Goal: Task Accomplishment & Management: Complete application form

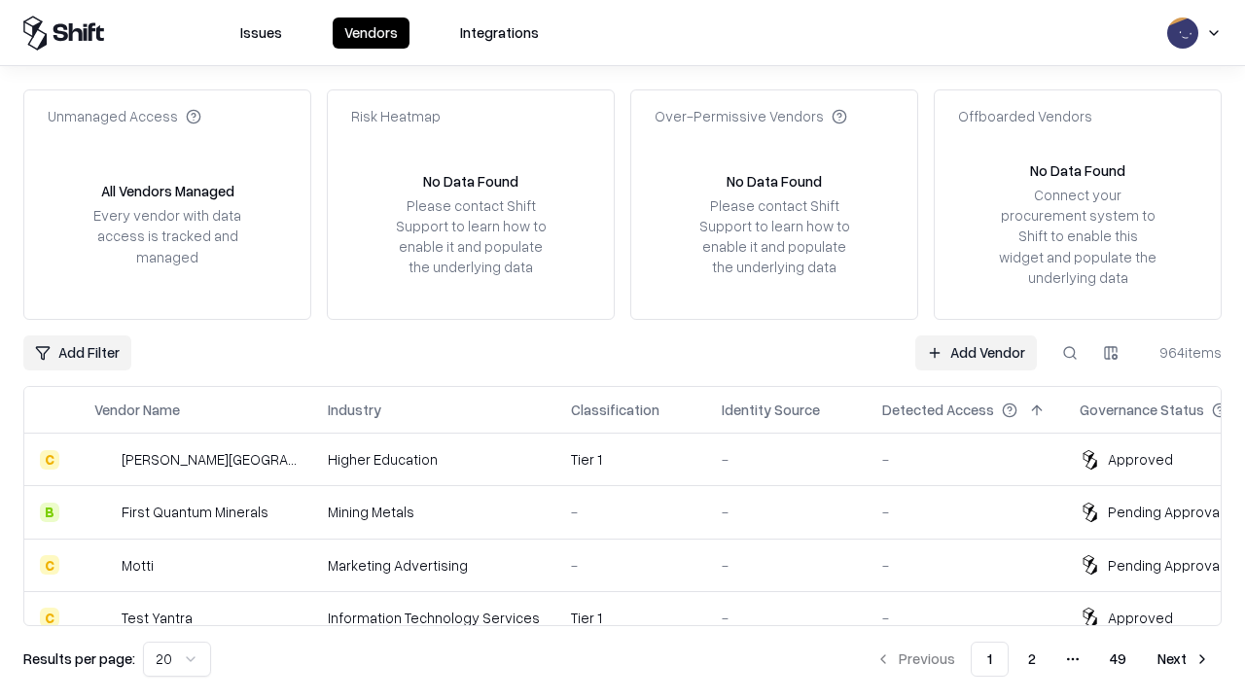
click at [976, 352] on link "Add Vendor" at bounding box center [976, 353] width 122 height 35
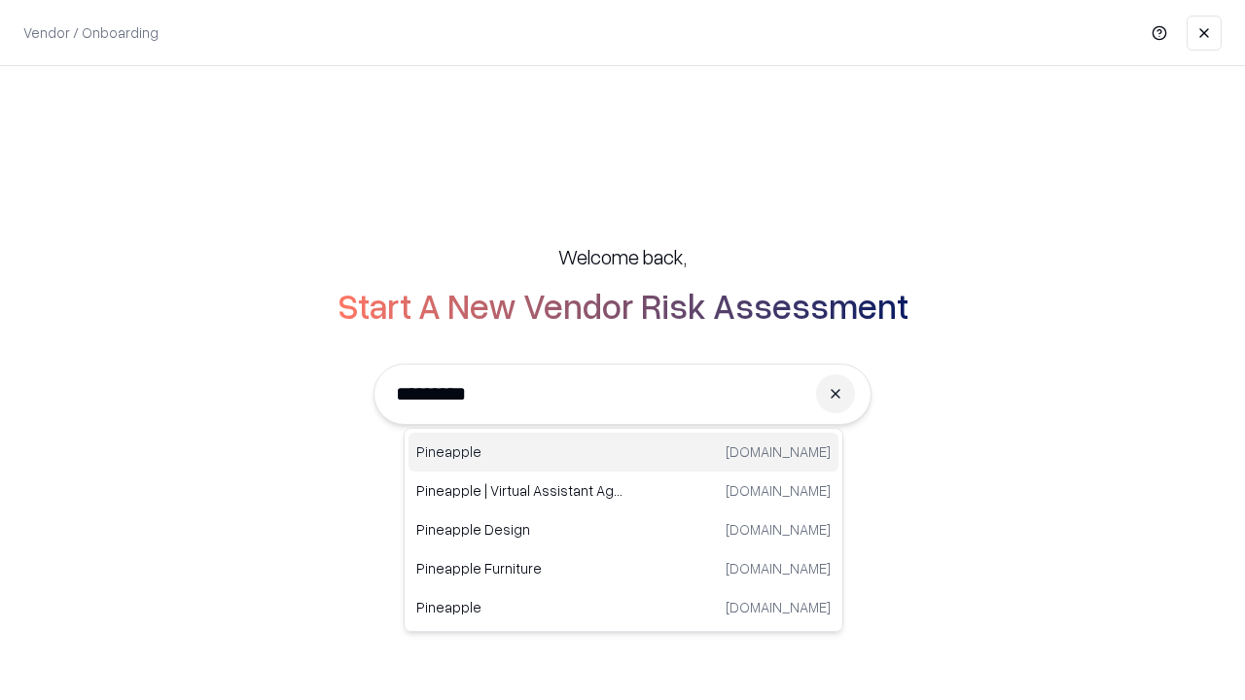
click at [623, 452] on div "Pineapple [DOMAIN_NAME]" at bounding box center [623, 452] width 430 height 39
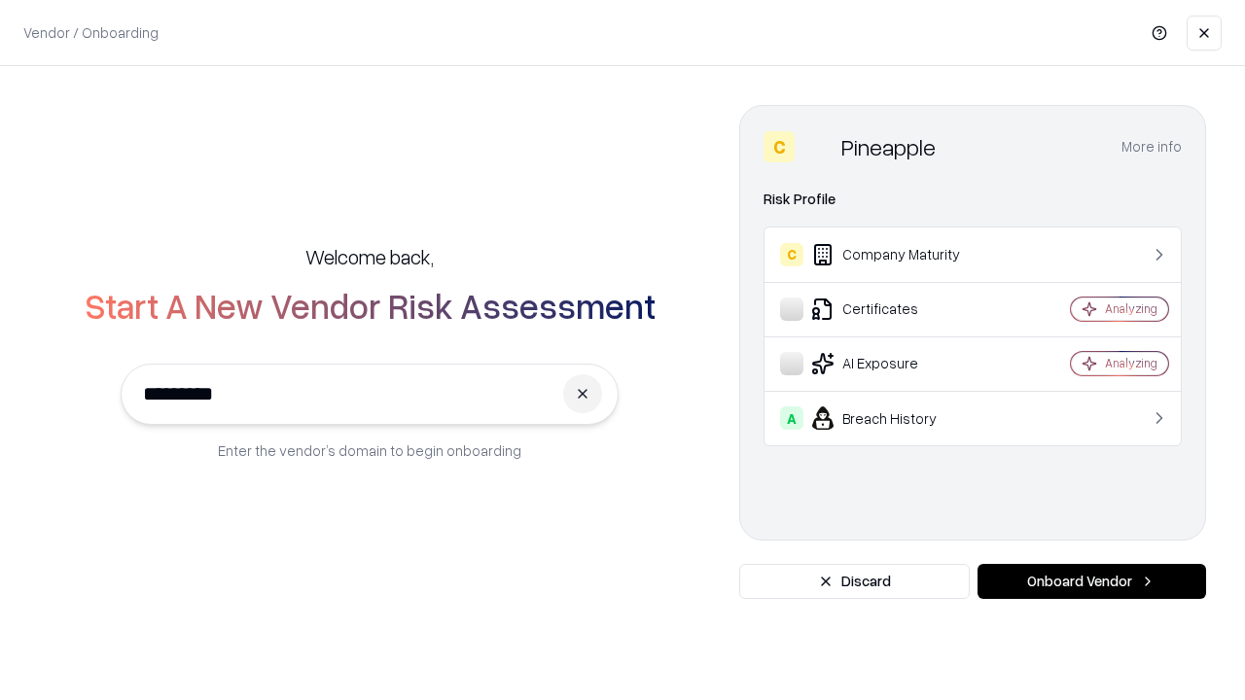
type input "*********"
click at [1091, 582] on button "Onboard Vendor" at bounding box center [1091, 581] width 229 height 35
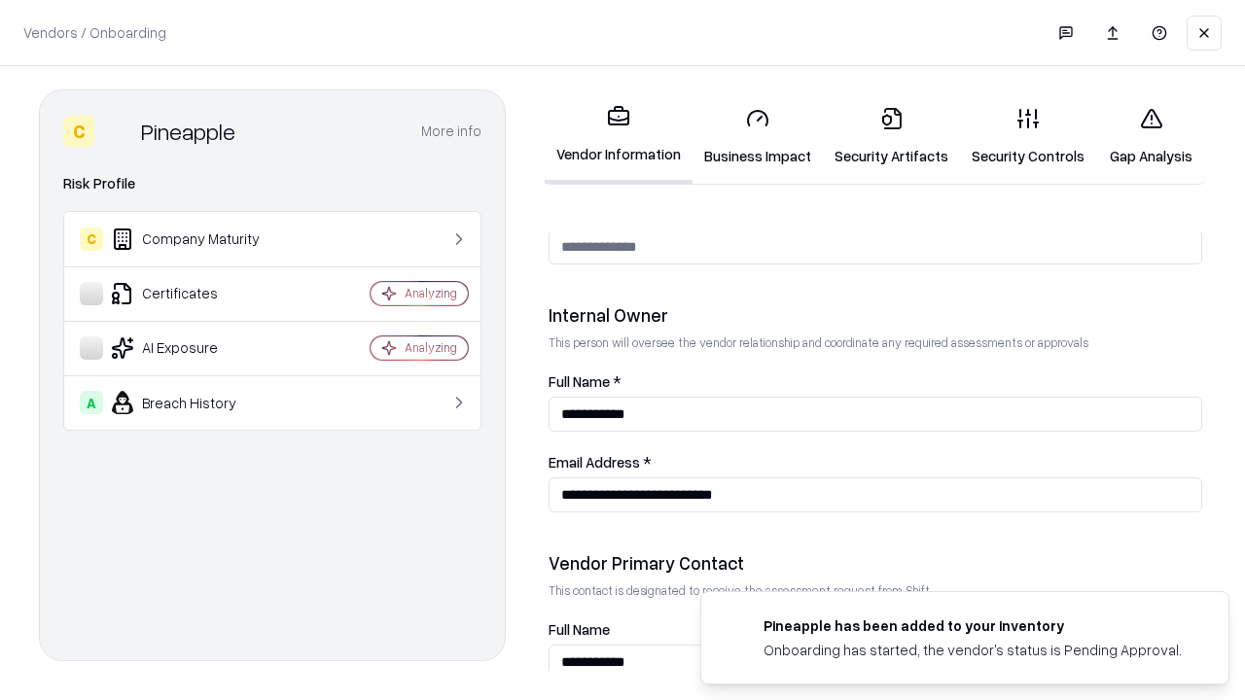
scroll to position [1008, 0]
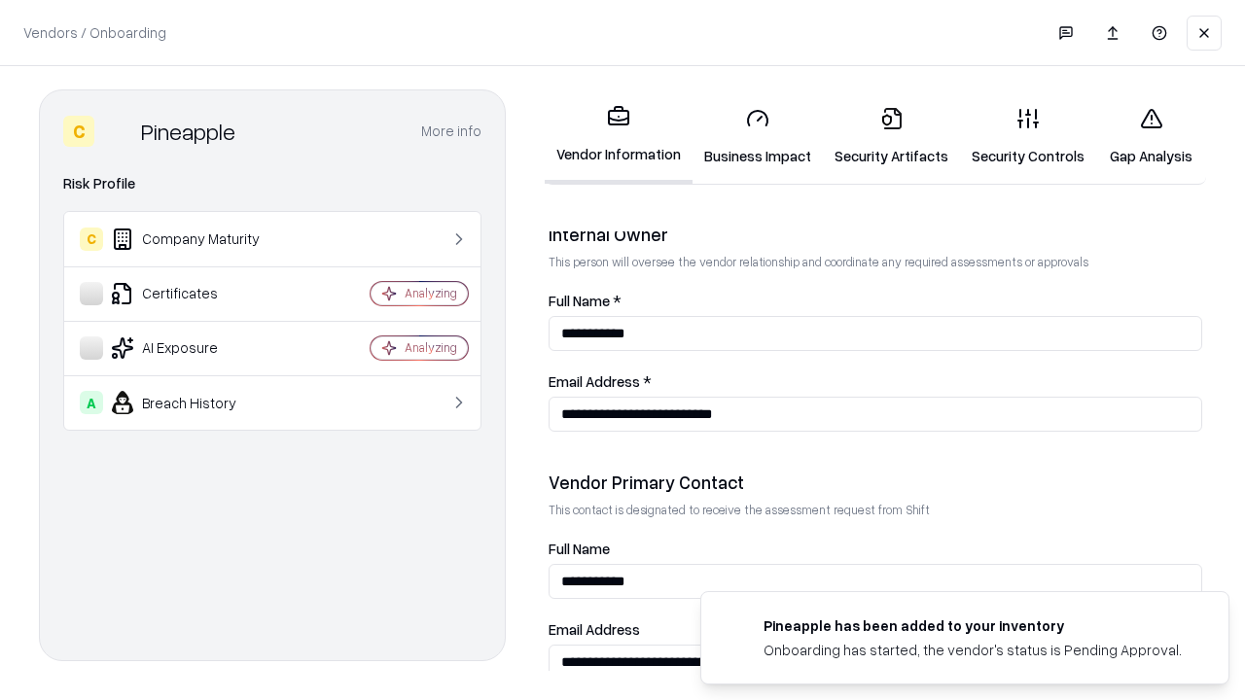
click at [891, 136] on link "Security Artifacts" at bounding box center [891, 136] width 137 height 90
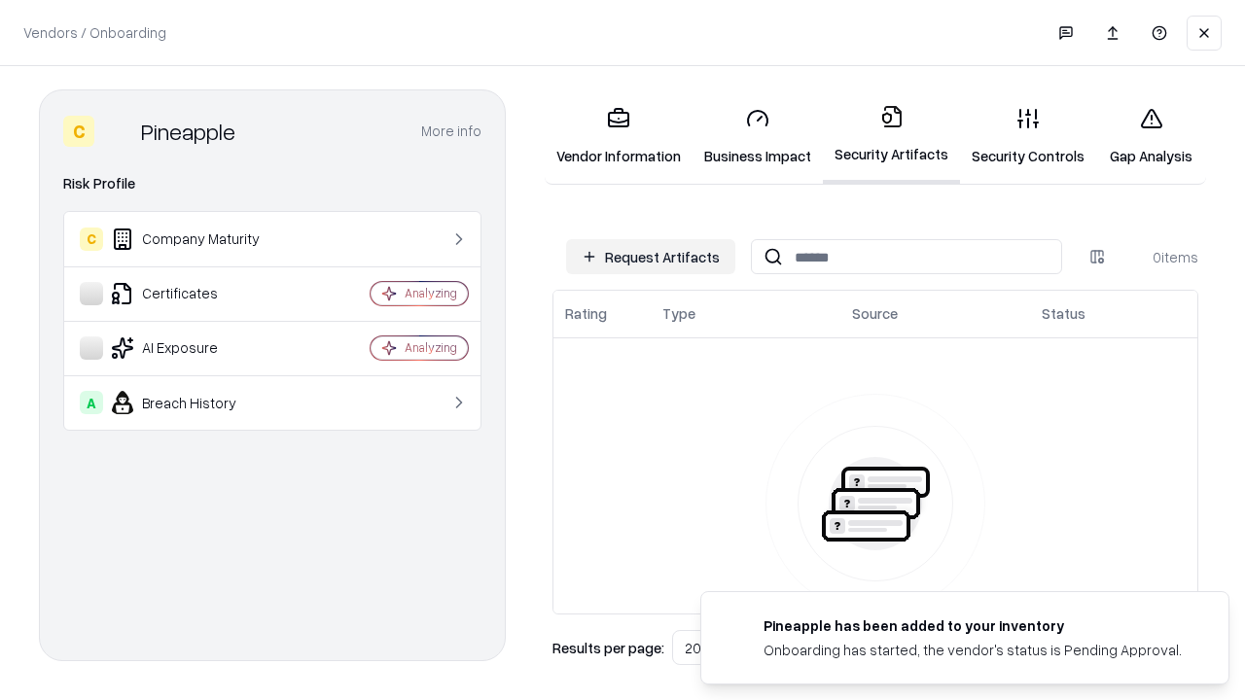
click at [651, 257] on button "Request Artifacts" at bounding box center [650, 256] width 169 height 35
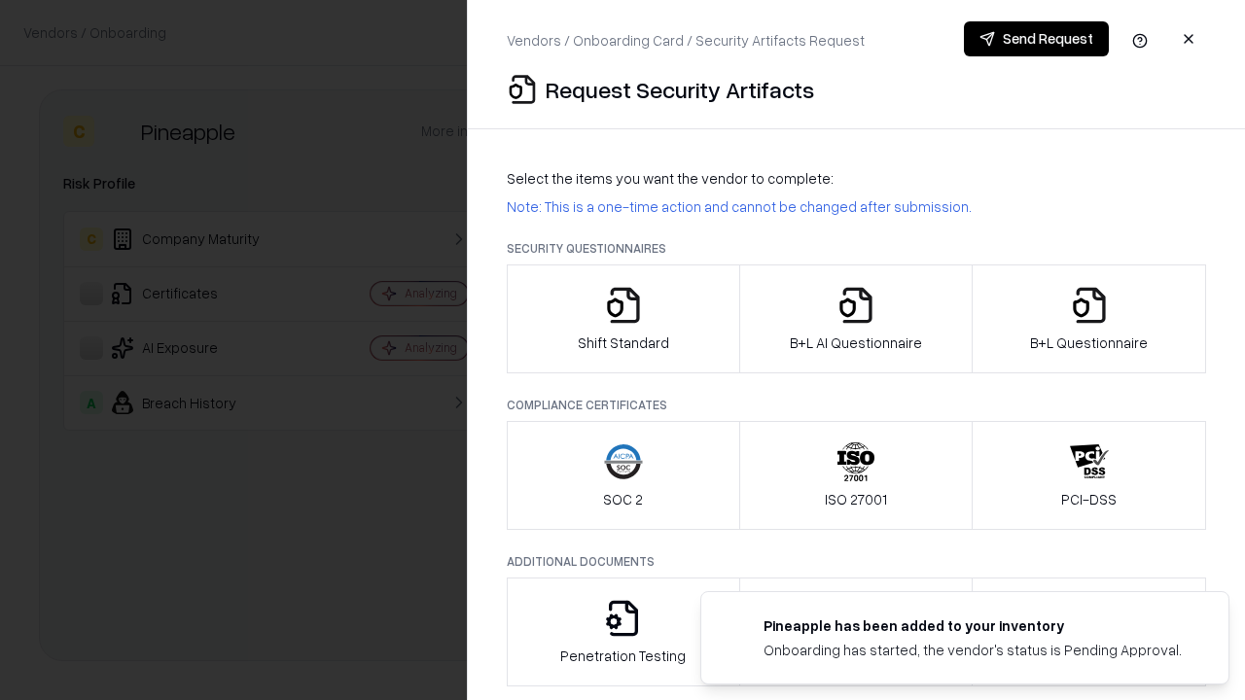
click at [1088, 319] on icon "button" at bounding box center [1089, 305] width 39 height 39
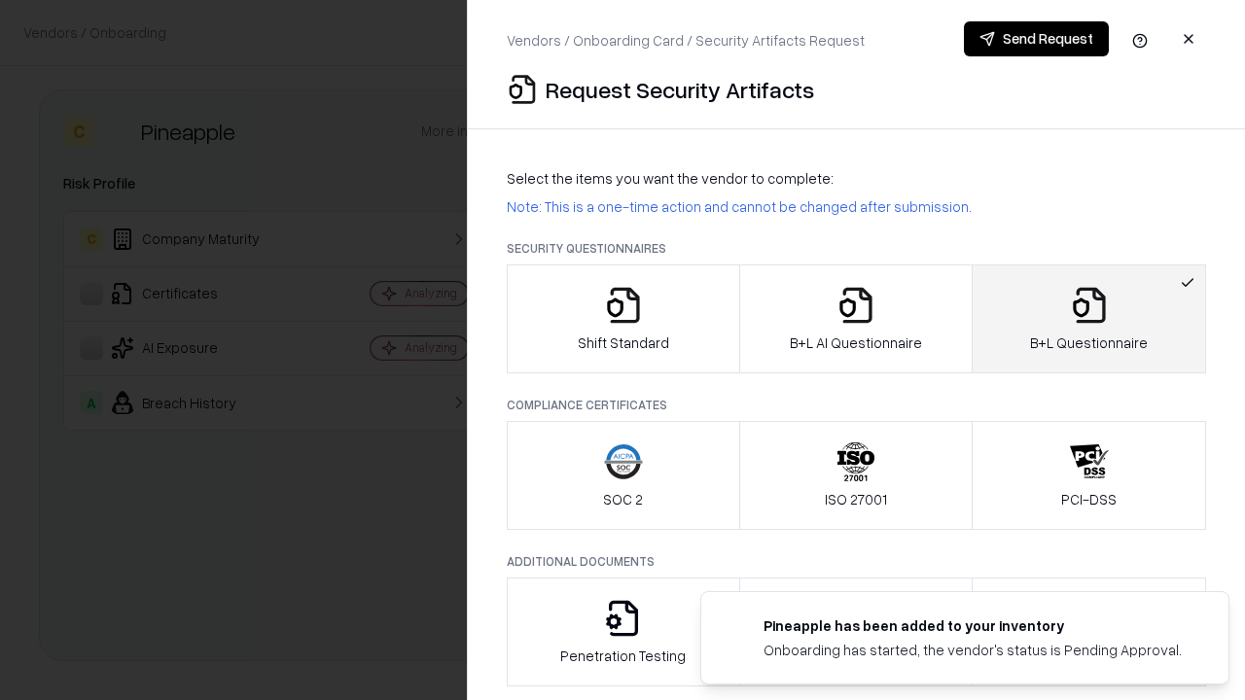
click at [855, 319] on icon "button" at bounding box center [855, 305] width 39 height 39
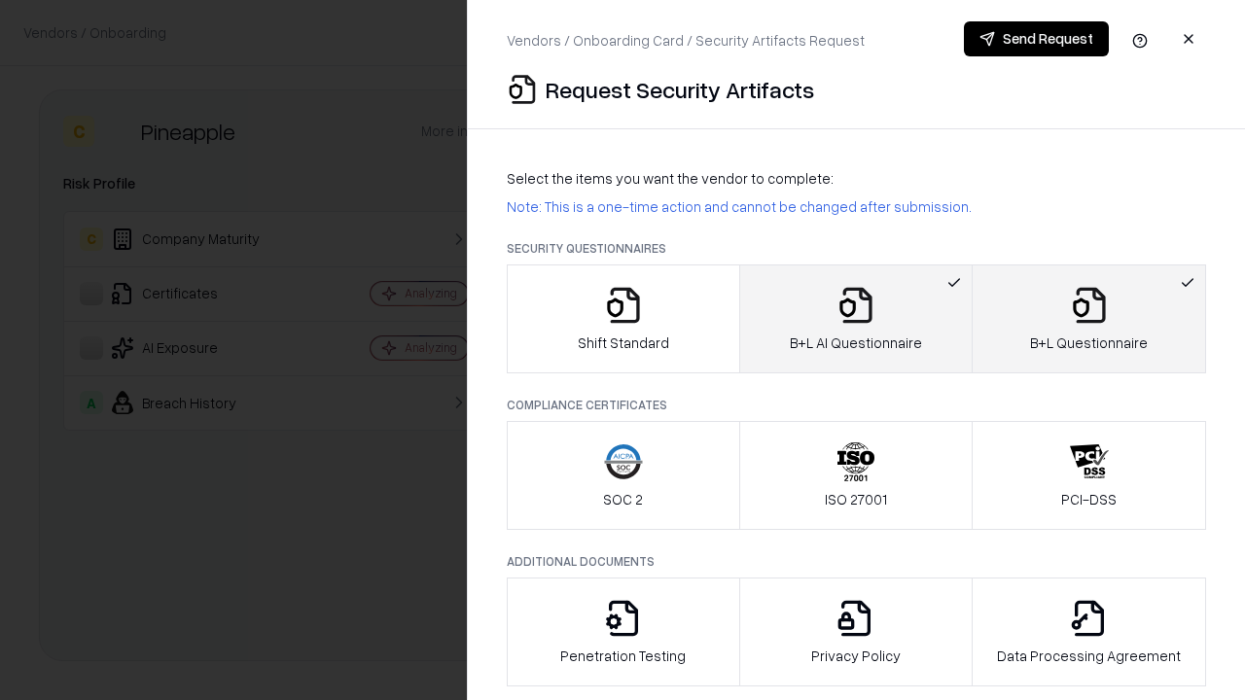
click at [1036, 39] on button "Send Request" at bounding box center [1036, 38] width 145 height 35
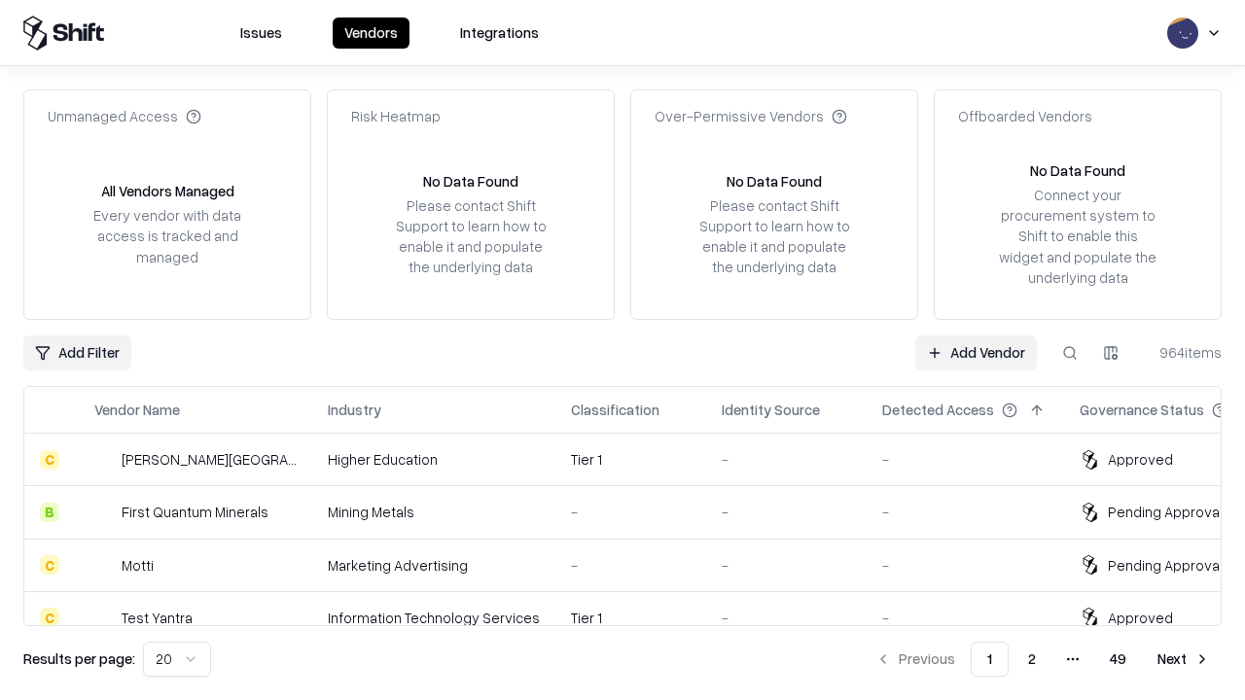
click at [976, 352] on link "Add Vendor" at bounding box center [976, 353] width 122 height 35
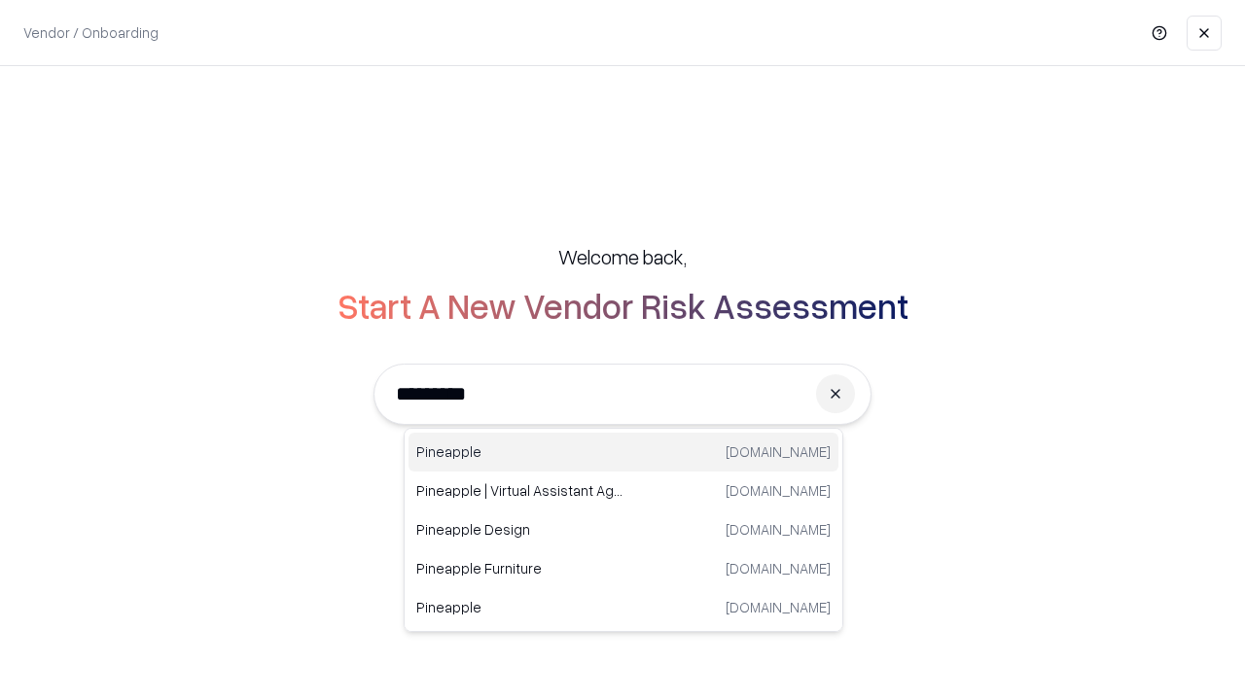
click at [623, 452] on div "Pineapple [DOMAIN_NAME]" at bounding box center [623, 452] width 430 height 39
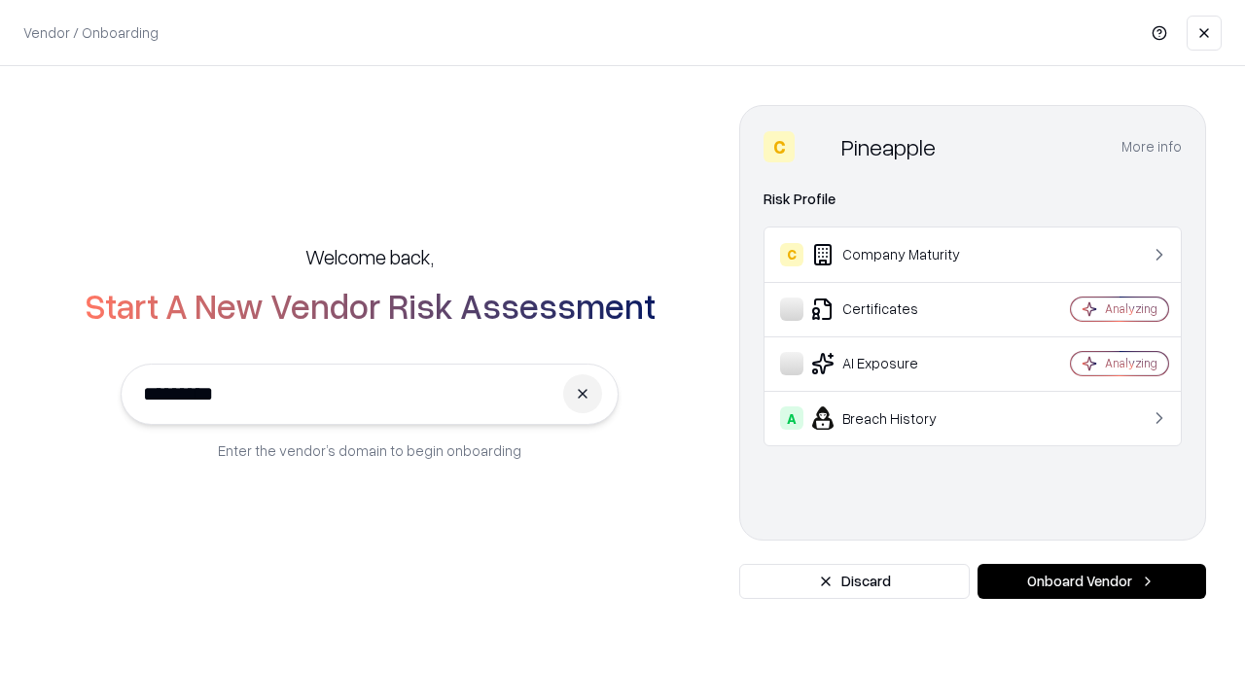
type input "*********"
click at [1091, 582] on button "Onboard Vendor" at bounding box center [1091, 581] width 229 height 35
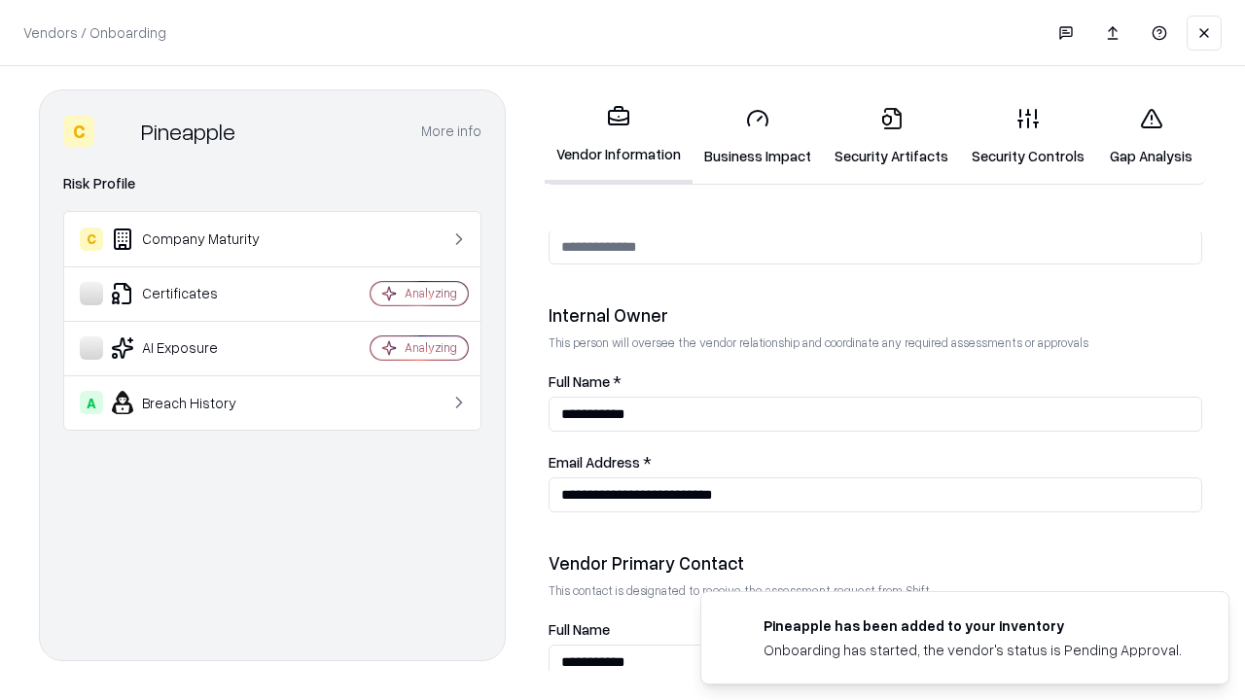
scroll to position [1008, 0]
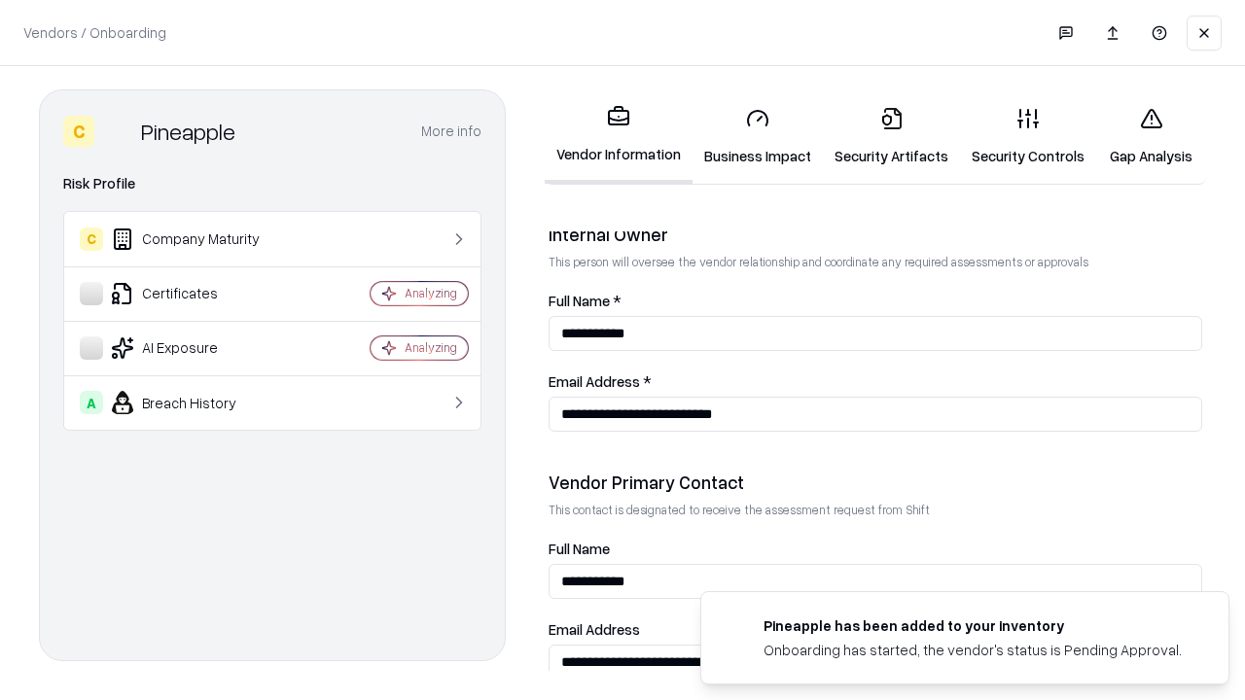
click at [1151, 136] on link "Gap Analysis" at bounding box center [1151, 136] width 110 height 90
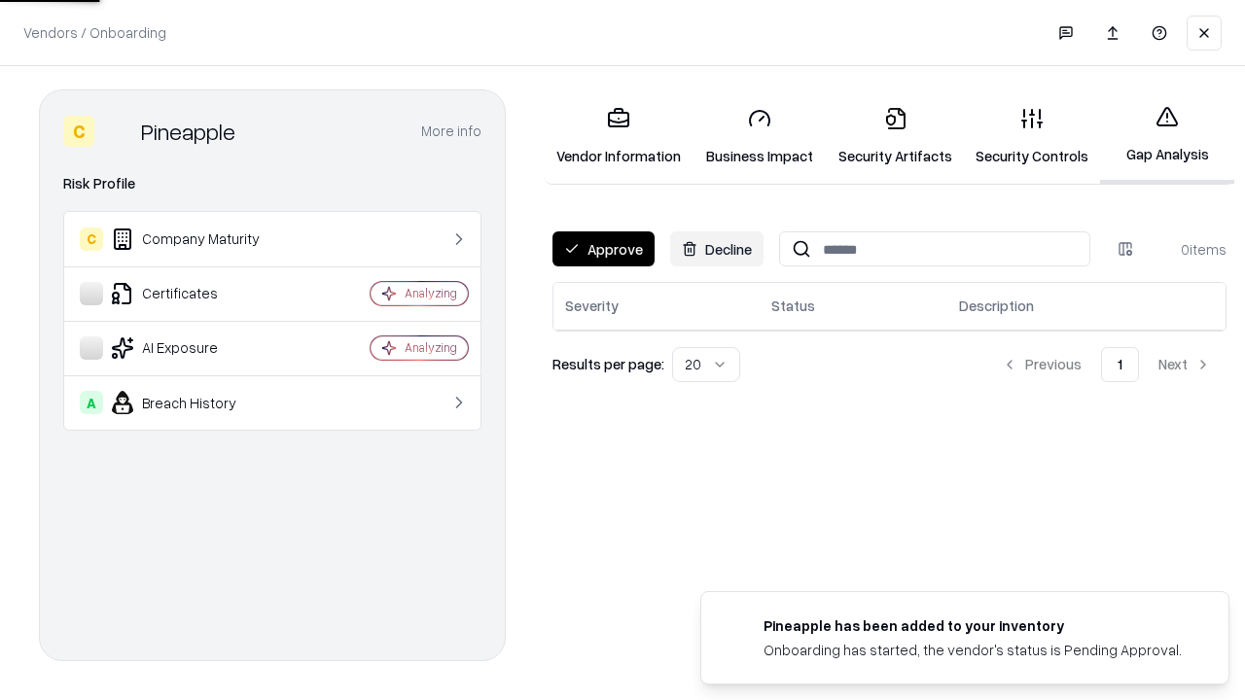
click at [603, 249] on button "Approve" at bounding box center [603, 248] width 102 height 35
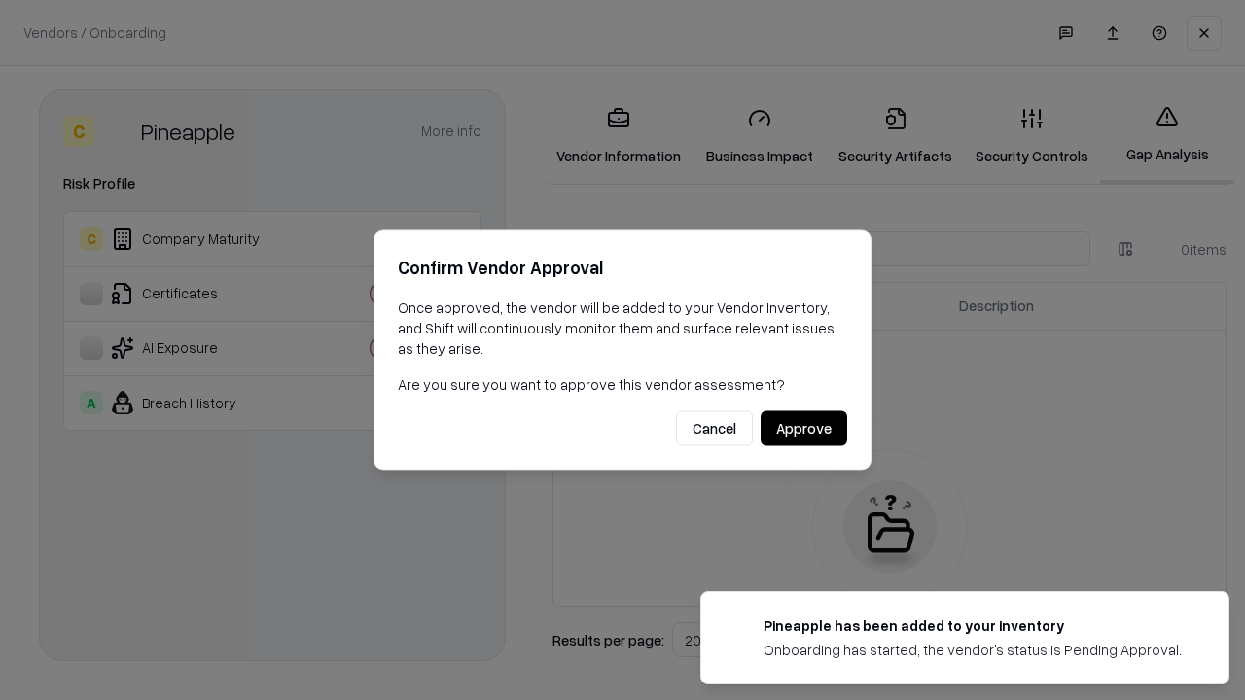
click at [803, 428] on button "Approve" at bounding box center [804, 428] width 87 height 35
